Goal: Task Accomplishment & Management: Complete application form

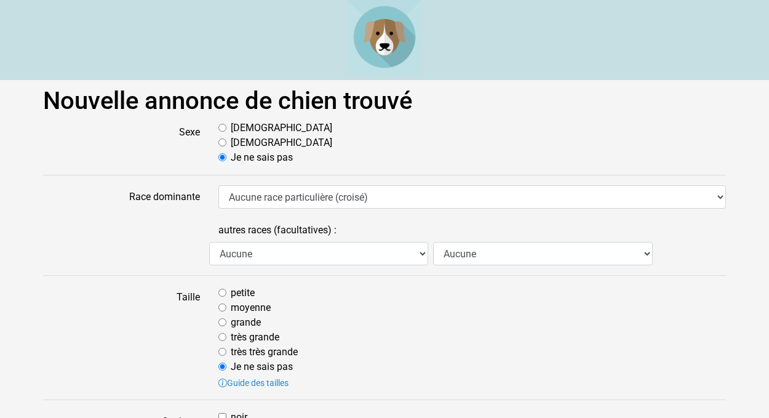
click at [159, 254] on label at bounding box center [121, 241] width 175 height 47
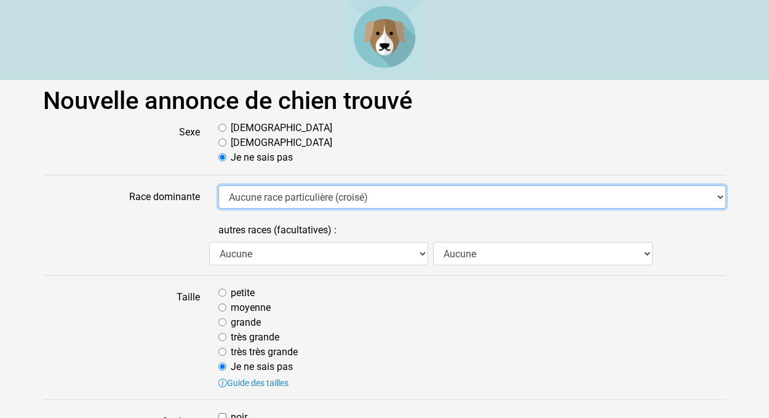
click at [218, 209] on select "Aucune race particulière (croisé) Affenpinscher Airedale Terrier Akita Akita Am…" at bounding box center [472, 196] width 508 height 23
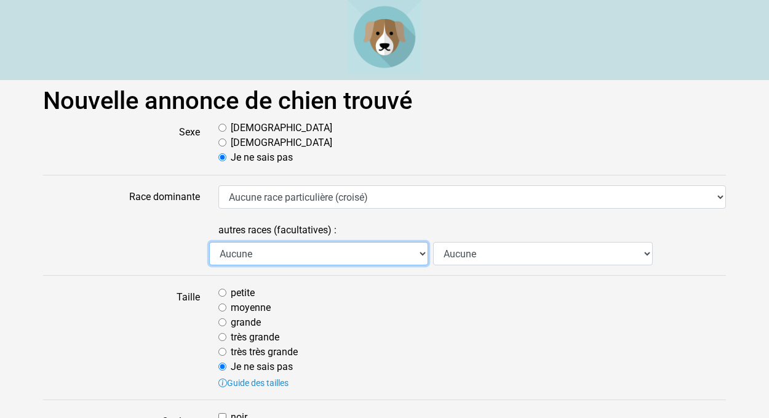
click at [209, 242] on select "Aucune Affenpinscher Airedale Terrier Akita Akita Américain Anglo Français de P…" at bounding box center [318, 253] width 219 height 23
click at [420, 265] on select "Aucune Affenpinscher Airedale Terrier Akita Akita Américain Anglo Français de P…" at bounding box center [318, 253] width 219 height 23
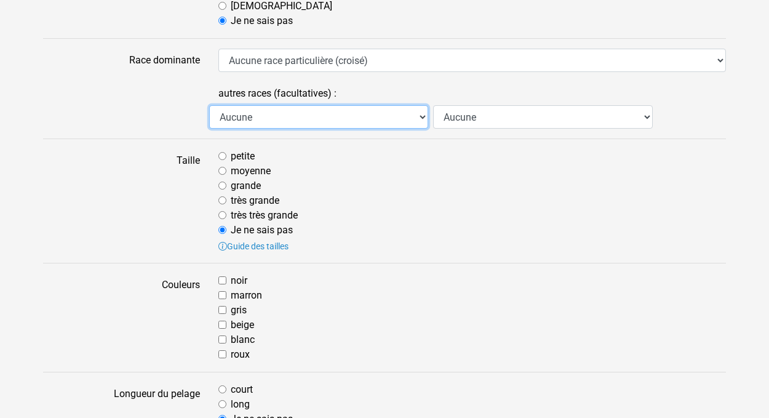
scroll to position [138, 0]
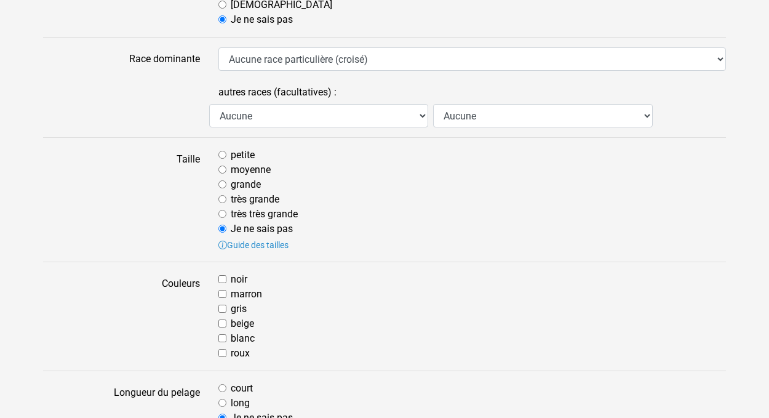
click at [222, 174] on input "moyenne" at bounding box center [222, 170] width 8 height 8
radio input "true"
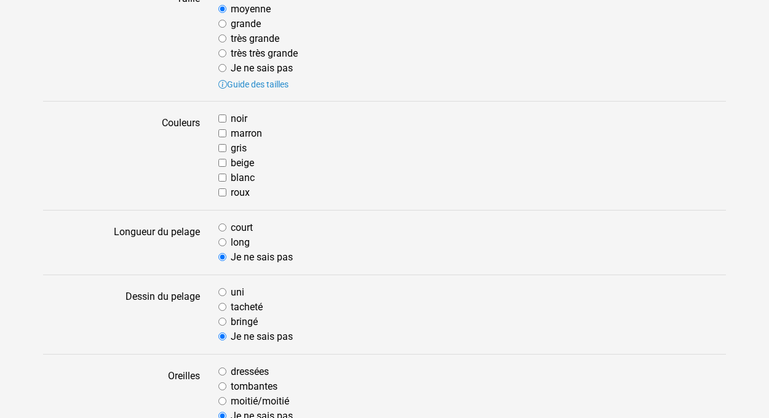
scroll to position [299, 0]
click at [225, 166] on input "beige" at bounding box center [222, 162] width 8 height 8
checkbox input "true"
click at [225, 185] on div "blanc" at bounding box center [472, 177] width 508 height 15
click at [223, 181] on input "blanc" at bounding box center [222, 177] width 8 height 8
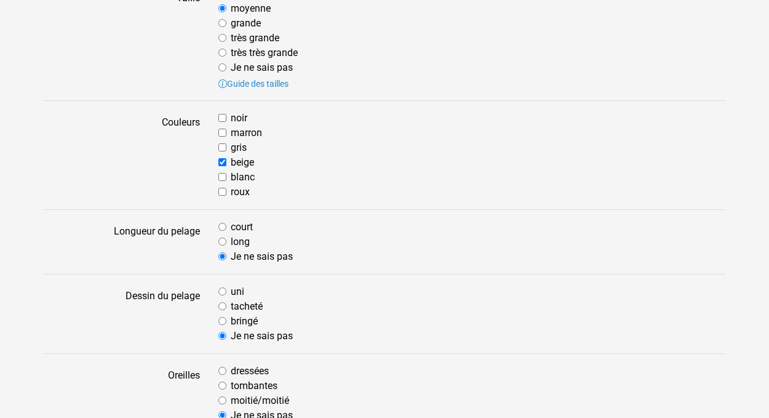
checkbox input "true"
click at [223, 246] on input "long" at bounding box center [222, 242] width 8 height 8
radio input "true"
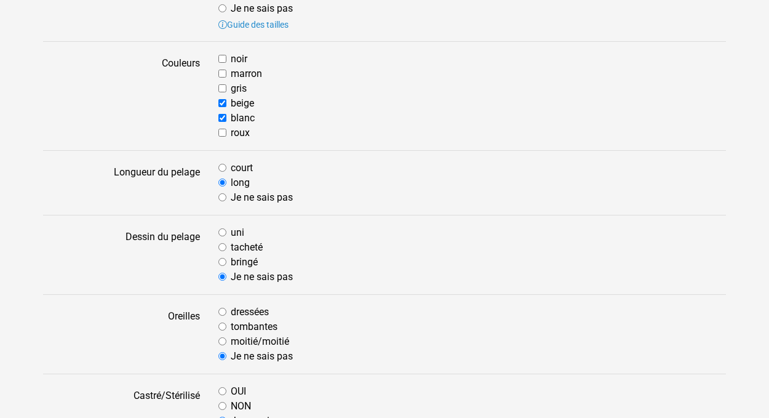
scroll to position [361, 0]
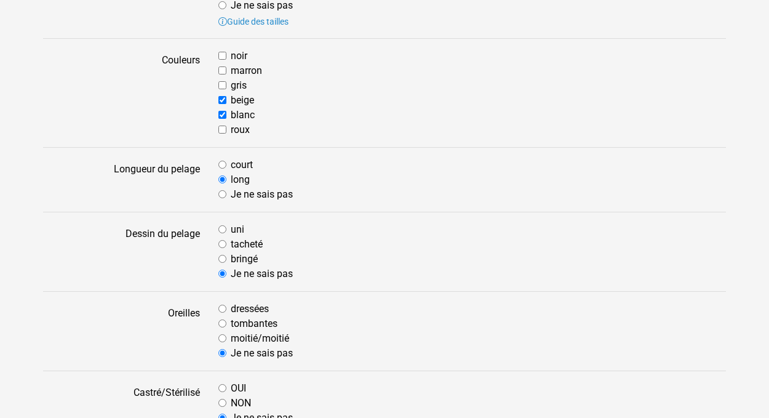
click at [224, 263] on input "bringé" at bounding box center [222, 259] width 8 height 8
radio input "true"
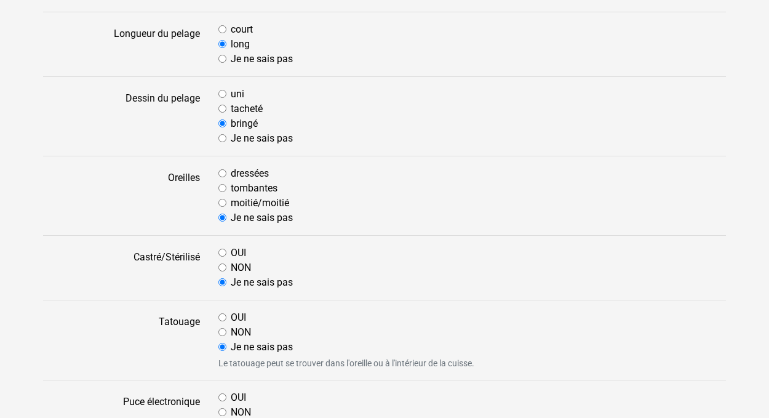
scroll to position [497, 0]
click at [227, 195] on div "tombantes" at bounding box center [472, 187] width 508 height 15
click at [223, 191] on input "tombantes" at bounding box center [222, 187] width 8 height 8
radio input "true"
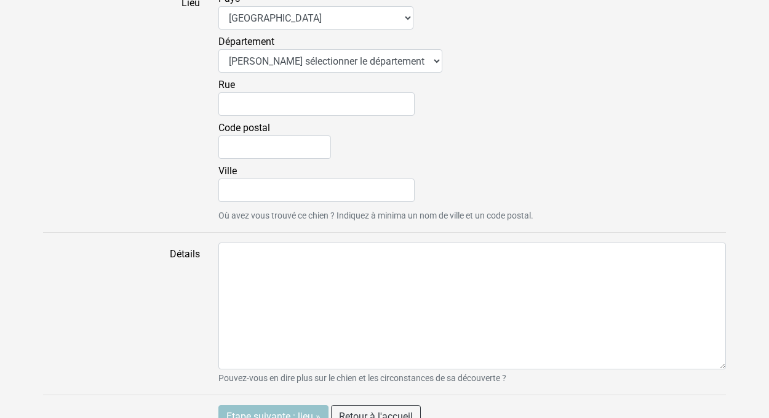
scroll to position [1106, 0]
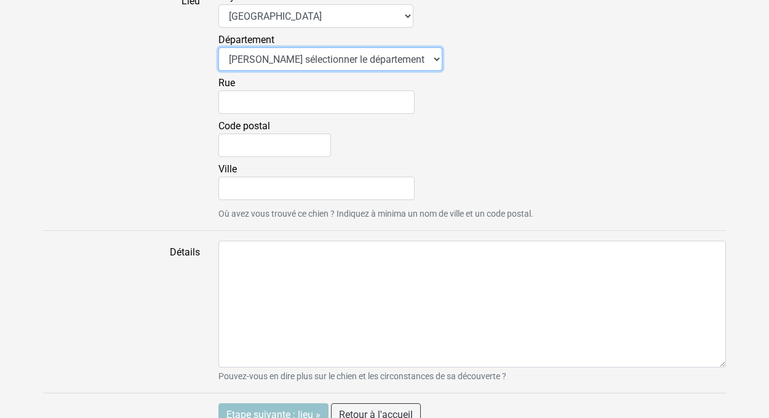
click at [218, 47] on select "Veuillez sélectionner le département 01 - Ain 02 - Aisne 03 - Allier 04 - Alpes…" at bounding box center [330, 58] width 224 height 23
select select "49"
click option "49 - Maine-et-Loire" at bounding box center [0, 0] width 0 height 0
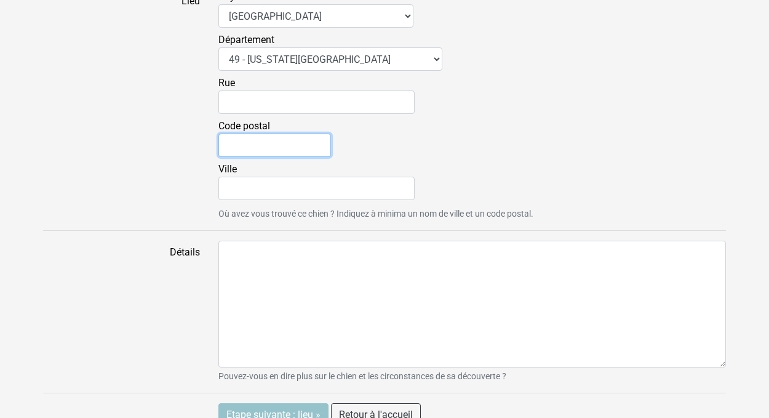
click at [231, 157] on input "Code postal" at bounding box center [274, 145] width 113 height 23
type input "49500"
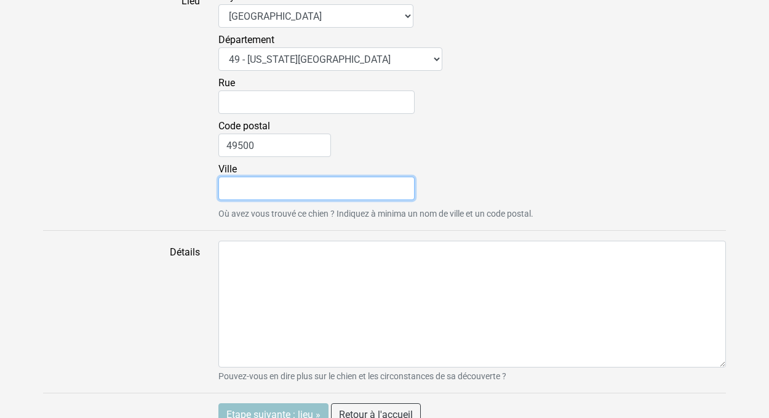
click at [224, 200] on input "Ville" at bounding box center [316, 188] width 196 height 23
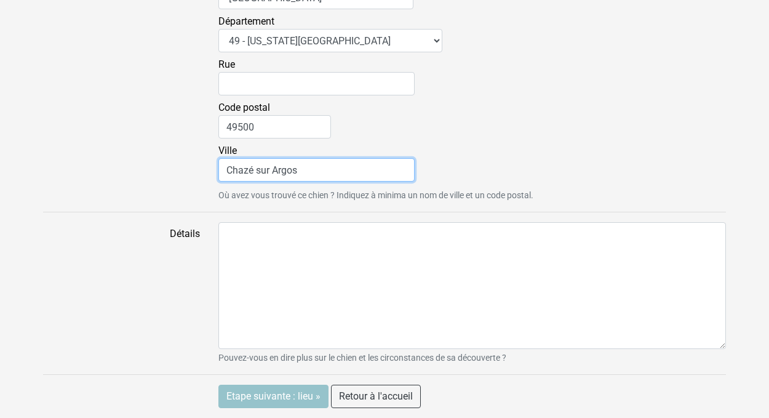
scroll to position [1235, 0]
type input "Chazé sur Argos"
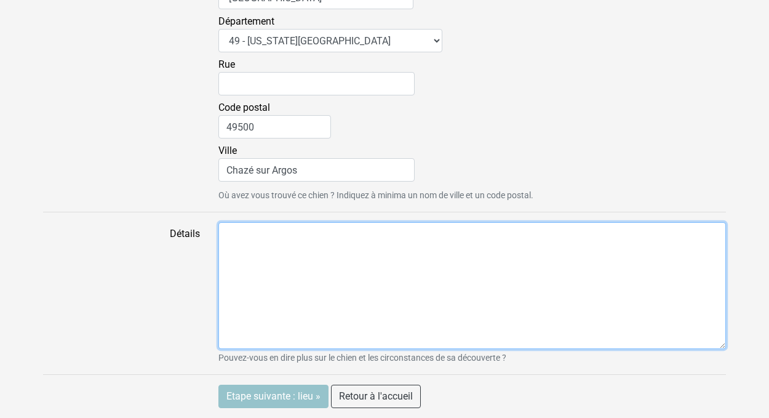
click at [258, 283] on textarea "Détails" at bounding box center [472, 285] width 508 height 127
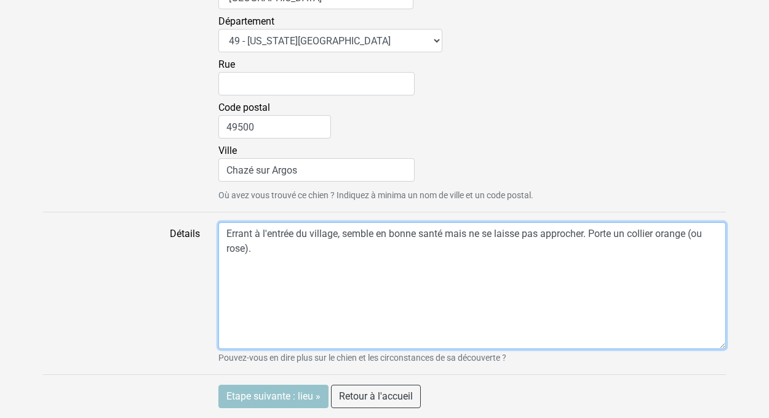
scroll to position [1303, 0]
type textarea "Errant à l'entrée du village, semble en bonne santé mais ne se laisse pas appro…"
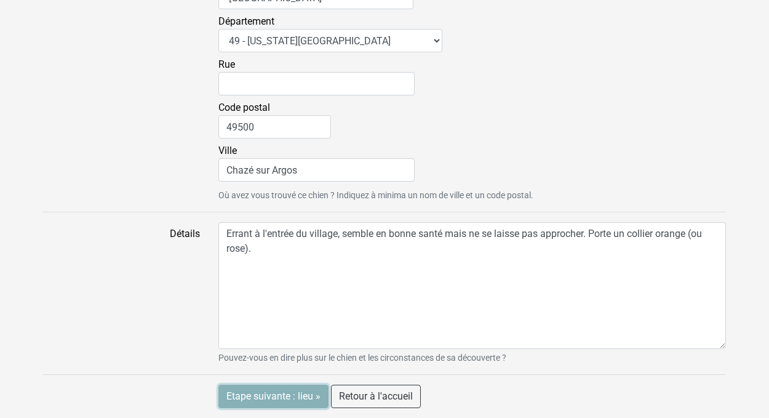
click at [287, 394] on input "Etape suivante : lieu »" at bounding box center [273, 396] width 110 height 23
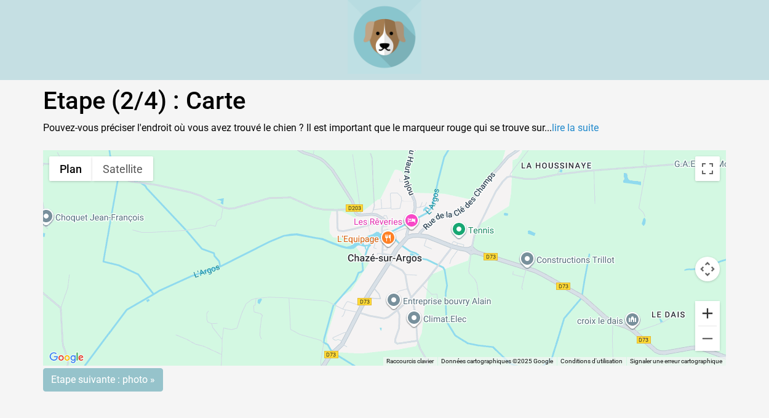
click at [709, 324] on button "Zoom avant" at bounding box center [707, 313] width 25 height 25
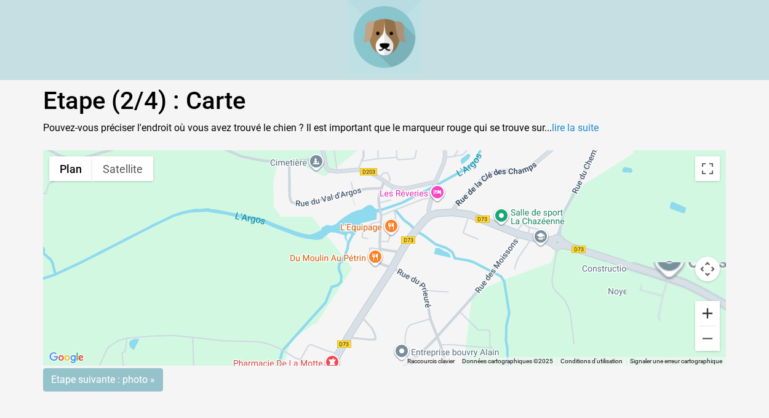
click at [709, 324] on button "Zoom avant" at bounding box center [707, 313] width 25 height 25
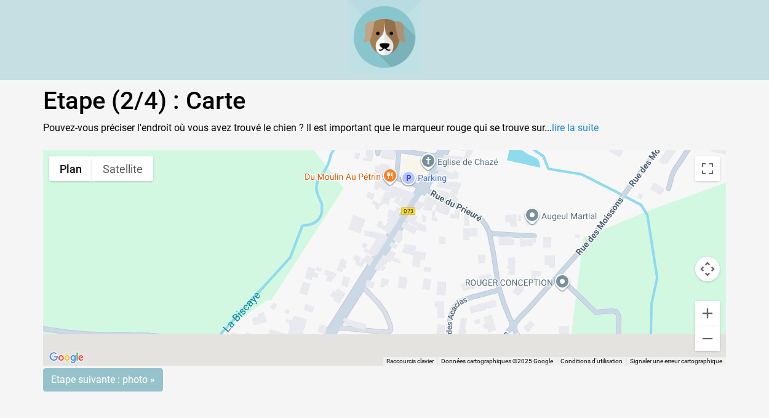
drag, startPoint x: 434, startPoint y: 332, endPoint x: 457, endPoint y: 241, distance: 94.5
click at [457, 241] on div "Pour activer le glissement avec le clavier, appuyez sur Alt+Entrée. Une fois ce…" at bounding box center [384, 257] width 683 height 215
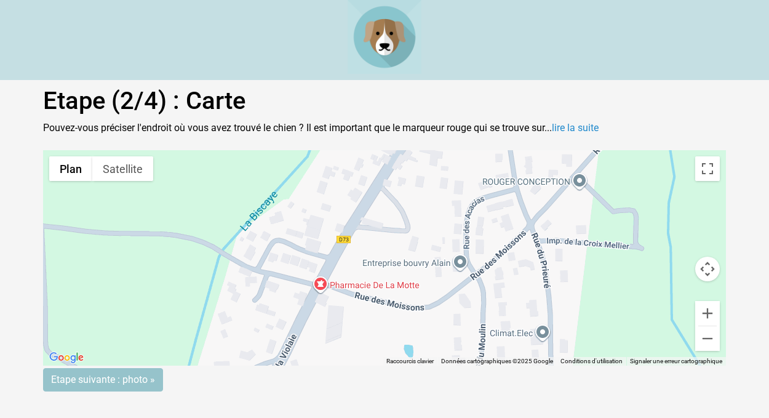
drag, startPoint x: 403, startPoint y: 287, endPoint x: 422, endPoint y: 182, distance: 107.6
click at [422, 182] on div "Pour activer le glissement avec le clavier, appuyez sur Alt+Entrée. Une fois ce…" at bounding box center [384, 257] width 683 height 215
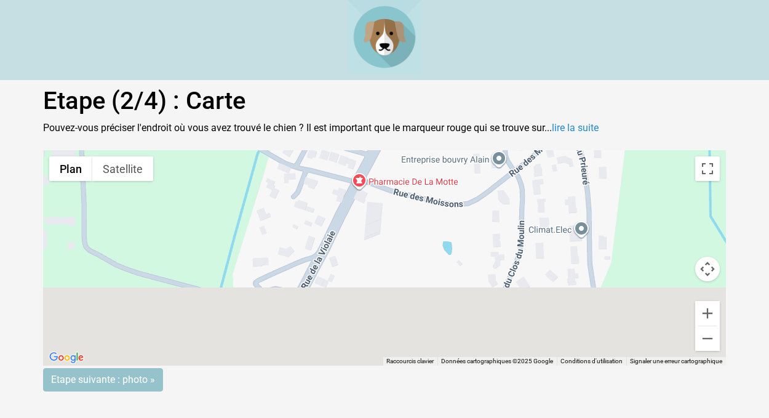
drag, startPoint x: 385, startPoint y: 241, endPoint x: 425, endPoint y: 135, distance: 113.2
click at [425, 150] on div "Pour activer le glissement avec le clavier, appuyez sur Alt+Entrée. Une fois ce…" at bounding box center [384, 257] width 683 height 215
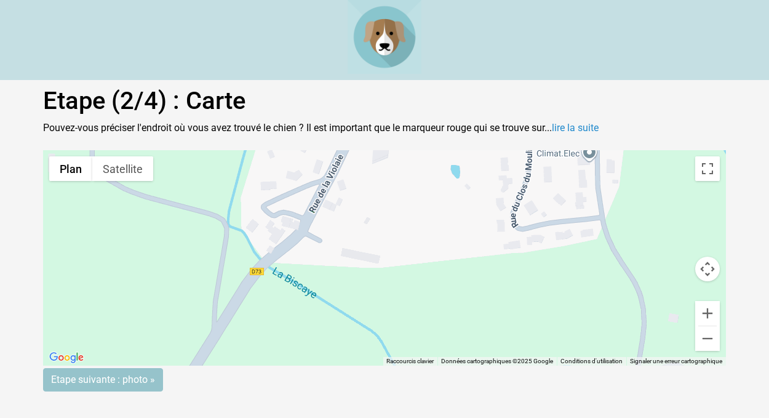
drag, startPoint x: 404, startPoint y: 280, endPoint x: 412, endPoint y: 199, distance: 81.1
click at [412, 199] on div "Pour activer le glissement avec le clavier, appuyez sur Alt+Entrée. Une fois ce…" at bounding box center [384, 257] width 683 height 215
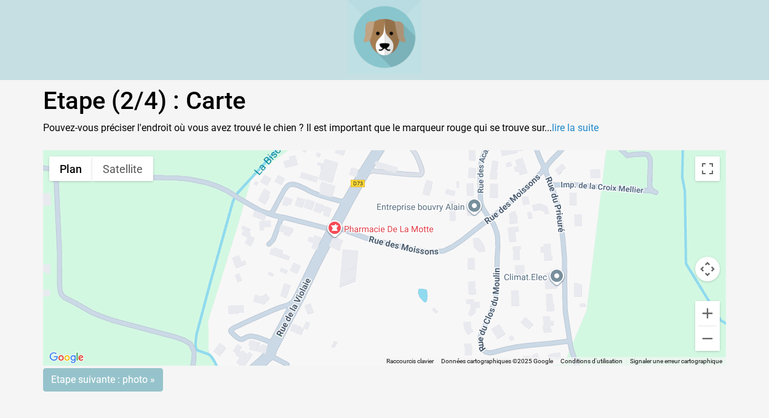
drag, startPoint x: 433, startPoint y: 190, endPoint x: 400, endPoint y: 315, distance: 129.1
click at [400, 315] on div "Pour activer le glissement avec le clavier, appuyez sur Alt+Entrée. Une fois ce…" at bounding box center [384, 257] width 683 height 215
click at [710, 177] on button "Passer en plein écran" at bounding box center [707, 168] width 25 height 25
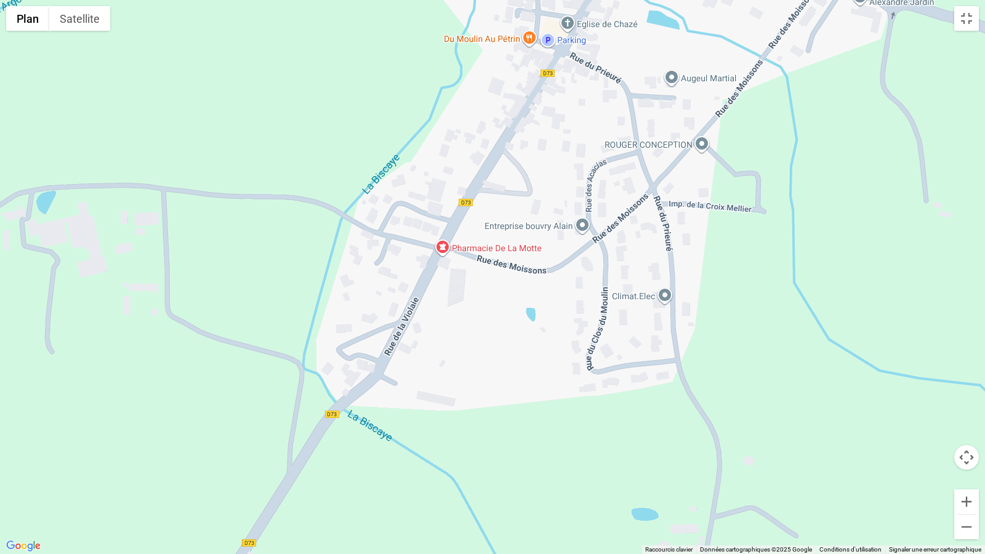
drag, startPoint x: 545, startPoint y: 15, endPoint x: 351, endPoint y: 380, distance: 413.8
click at [353, 394] on gmp-advanced-marker at bounding box center [353, 394] width 0 height 0
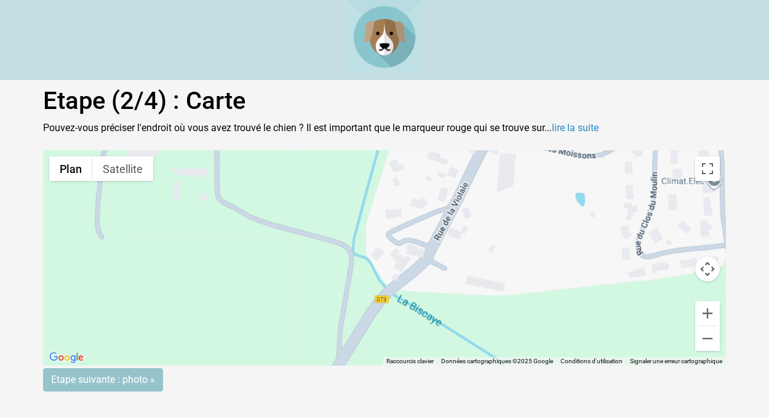
drag, startPoint x: 270, startPoint y: 265, endPoint x: 430, endPoint y: 167, distance: 187.2
click at [430, 167] on div "Pour activer le glissement avec le clavier, appuyez sur Alt+Entrée. Une fois ce…" at bounding box center [384, 257] width 683 height 215
click at [139, 391] on input "Etape suivante : photo »" at bounding box center [103, 379] width 120 height 23
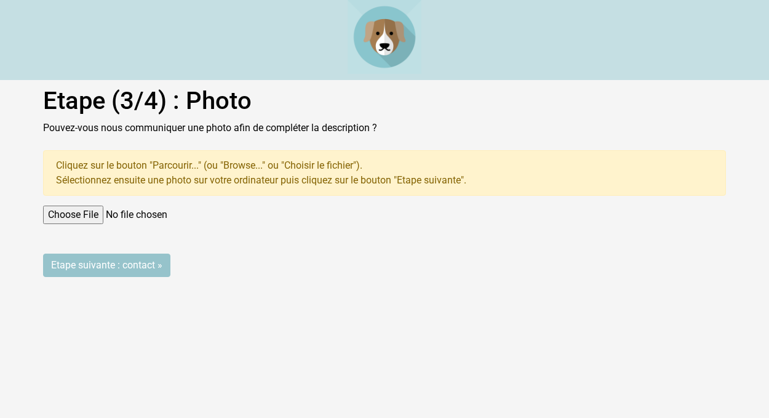
click at [65, 224] on input "file" at bounding box center [384, 215] width 683 height 18
type input "C:\fakepath\chien aperçu 20251002.jpg"
click at [106, 277] on input "Etape suivante : contact »" at bounding box center [106, 265] width 127 height 23
click at [116, 277] on input "Etape suivante : contact »" at bounding box center [106, 265] width 127 height 23
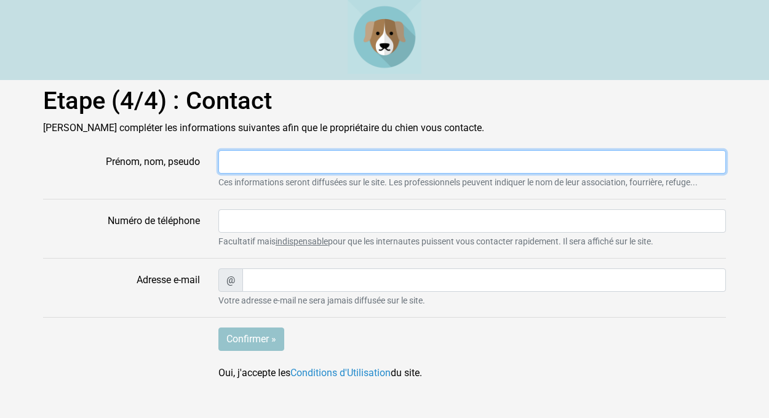
type input "0"
type input "[PERSON_NAME]"
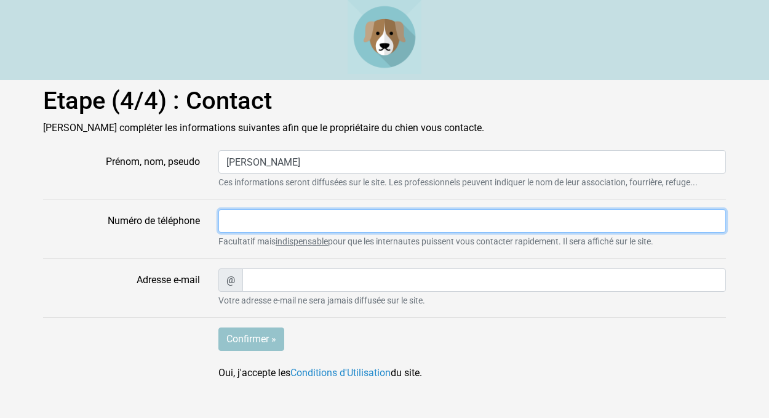
click at [245, 233] on input "Numéro de téléphone" at bounding box center [472, 220] width 508 height 23
click at [251, 233] on input "0602879887" at bounding box center [472, 220] width 508 height 23
type input "0607879887"
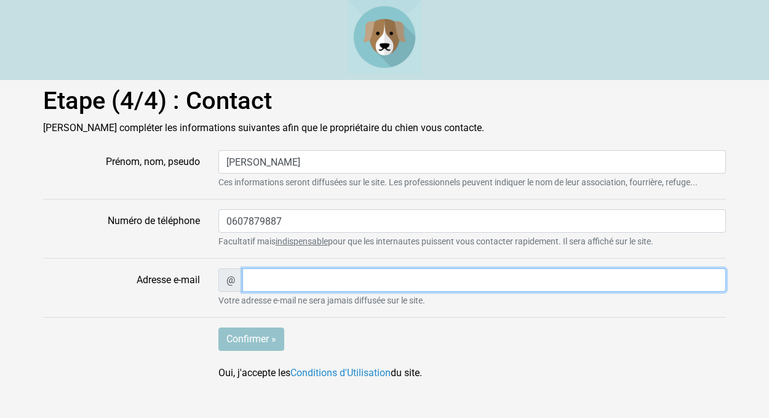
click at [254, 292] on input "Adresse e-mail" at bounding box center [484, 279] width 484 height 23
type input "kelimportance@dylmax.fr"
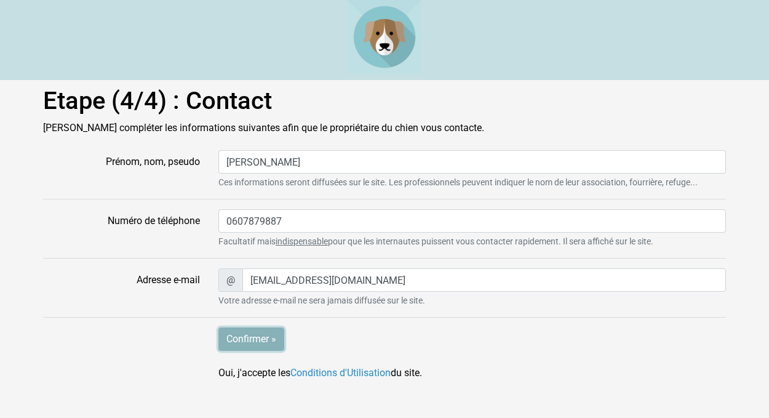
click at [250, 351] on input "Confirmer »" at bounding box center [251, 338] width 66 height 23
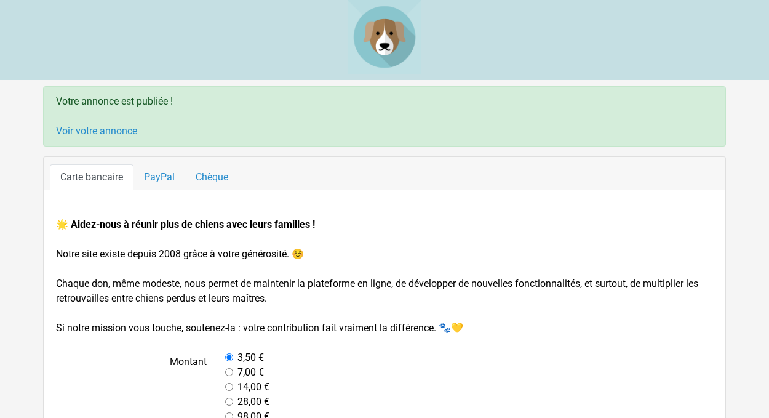
click at [95, 135] on link "Voir votre annonce" at bounding box center [96, 131] width 81 height 12
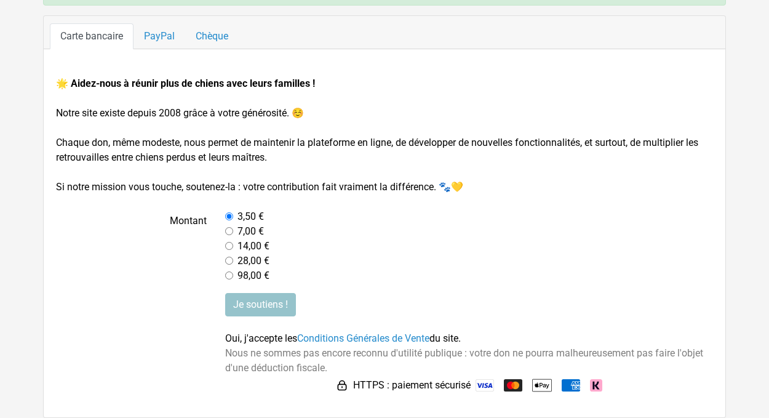
scroll to position [197, 0]
click at [267, 293] on input "Je soutiens !" at bounding box center [260, 304] width 71 height 23
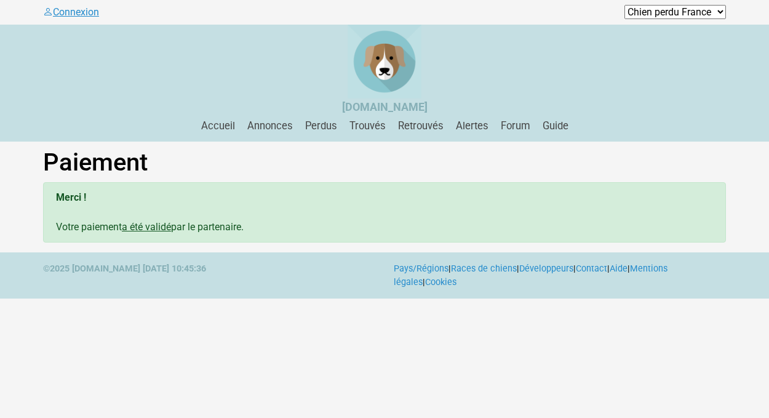
click at [89, 15] on link "Connexion" at bounding box center [71, 12] width 56 height 12
